Goal: Check status: Check status

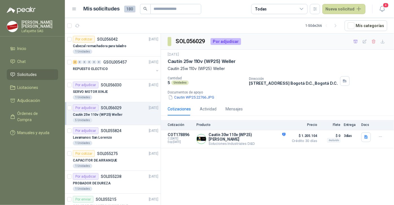
scroll to position [25, 0]
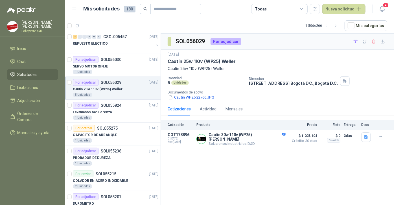
click at [26, 72] on span "Solicitudes" at bounding box center [26, 74] width 19 height 6
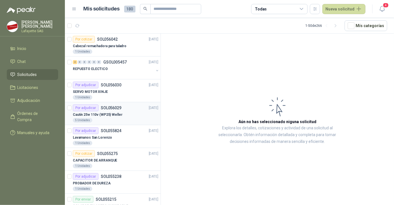
click at [97, 113] on p "Cautín 25w 110v (WP25) Weller" at bounding box center [98, 114] width 50 height 5
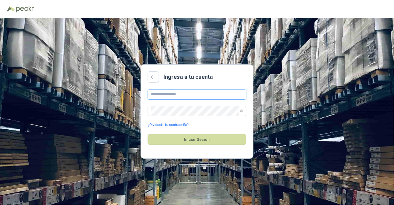
type input "**********"
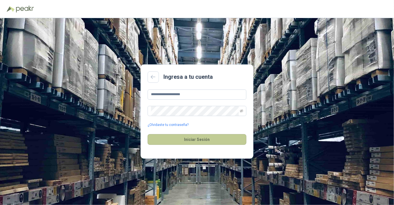
click at [189, 141] on button "Iniciar Sesión" at bounding box center [196, 139] width 99 height 11
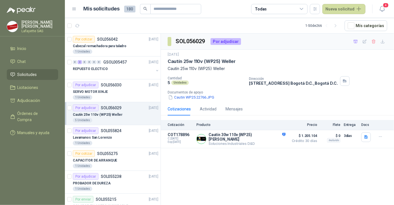
click at [32, 76] on span "Solicitudes" at bounding box center [26, 74] width 19 height 6
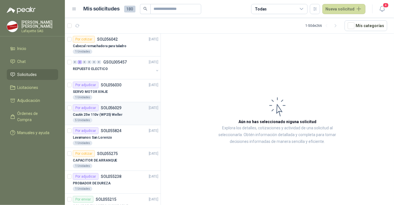
click at [110, 108] on p "SOL056029" at bounding box center [111, 108] width 21 height 4
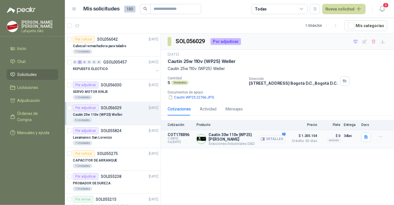
click at [262, 140] on button "Detalles" at bounding box center [272, 139] width 27 height 8
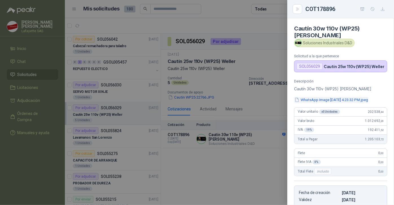
click at [330, 97] on button "WhatsApp Image [DATE] 4.23.32 PM.jpeg" at bounding box center [331, 100] width 74 height 6
click at [268, 165] on div at bounding box center [197, 102] width 394 height 205
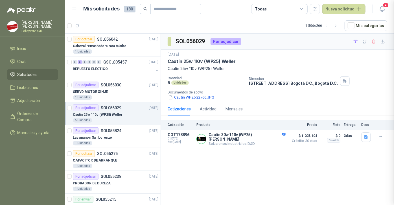
scroll to position [95, 0]
click at [266, 138] on button "Detalles" at bounding box center [272, 139] width 27 height 8
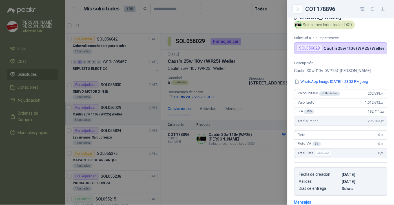
scroll to position [0, 0]
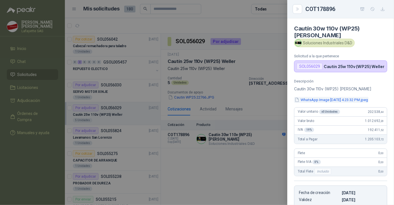
click at [334, 97] on button "WhatsApp Image [DATE] 4.23.32 PM.jpeg" at bounding box center [331, 100] width 74 height 6
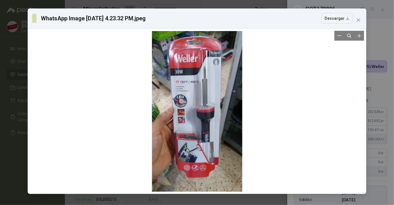
drag, startPoint x: 194, startPoint y: 142, endPoint x: 157, endPoint y: 129, distance: 38.4
click at [157, 129] on div at bounding box center [197, 111] width 90 height 161
